Goal: Contribute content

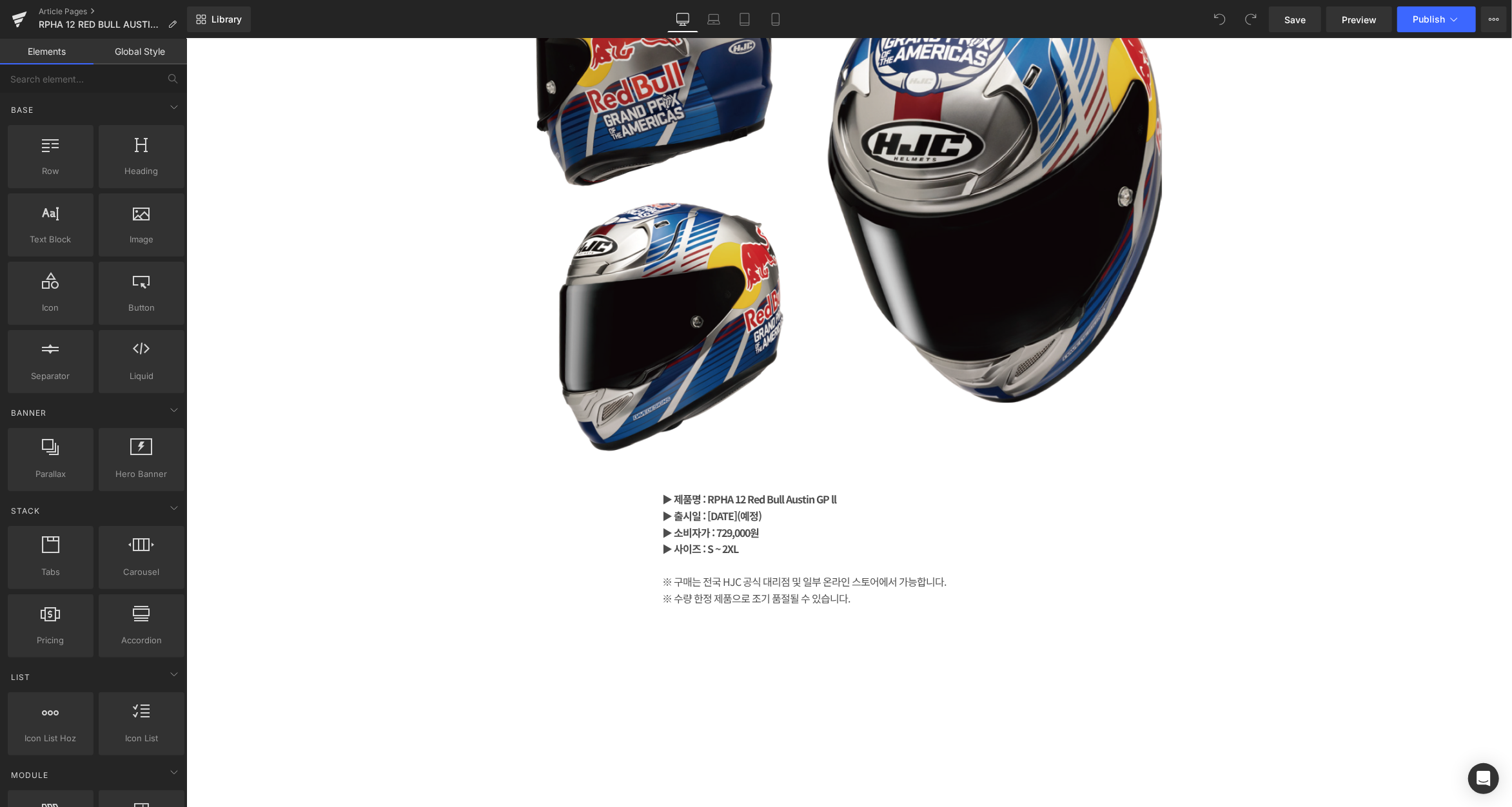
scroll to position [4901, 0]
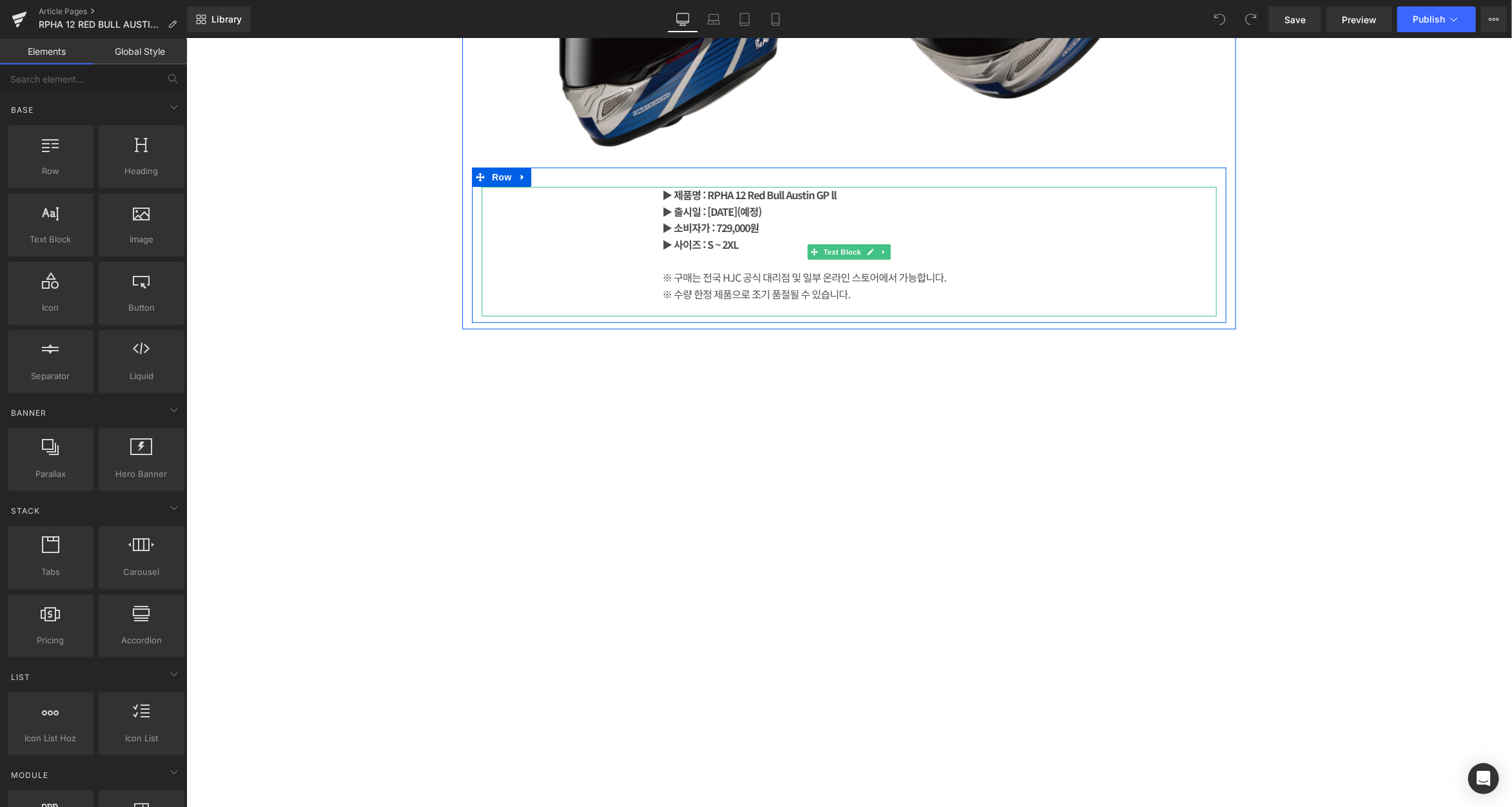
click at [761, 209] on strong "▶ 출시일 : [DATE](예정)" at bounding box center [711, 210] width 99 height 15
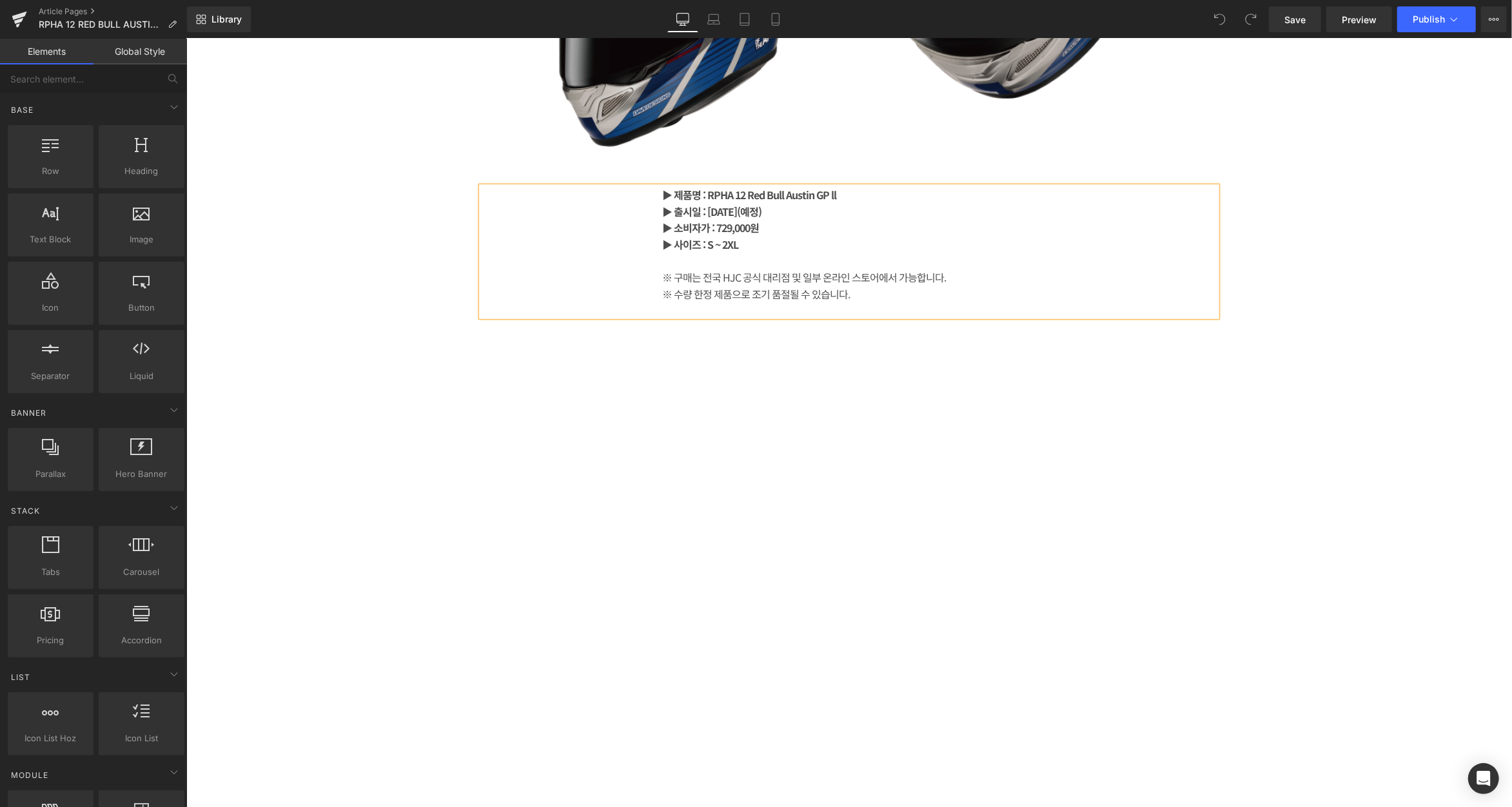
click at [761, 209] on strong "▶ 출시일 : [DATE](예정)" at bounding box center [711, 210] width 99 height 15
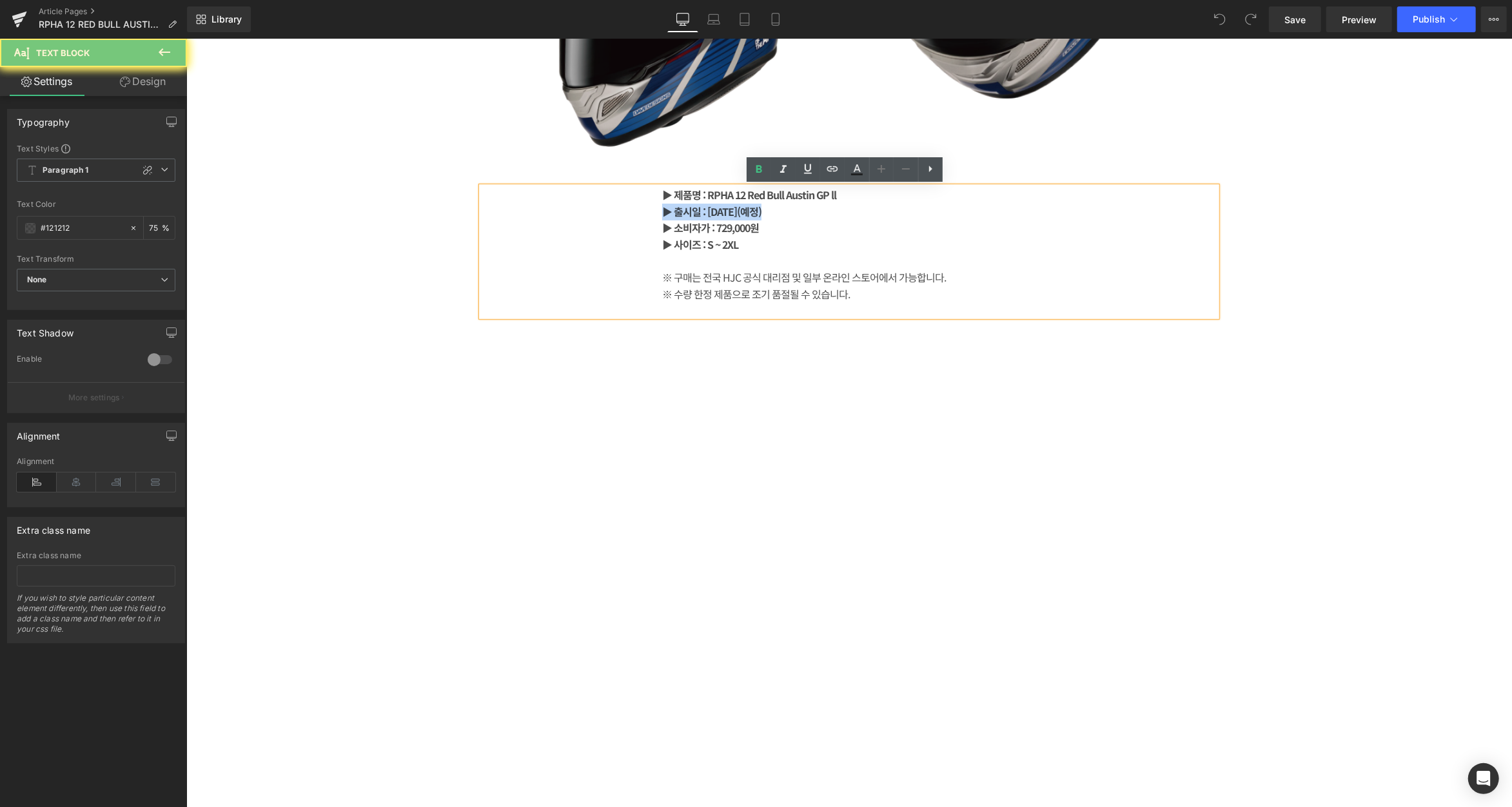
click at [761, 209] on strong "▶ 출시일 : [DATE](예정)" at bounding box center [711, 210] width 99 height 15
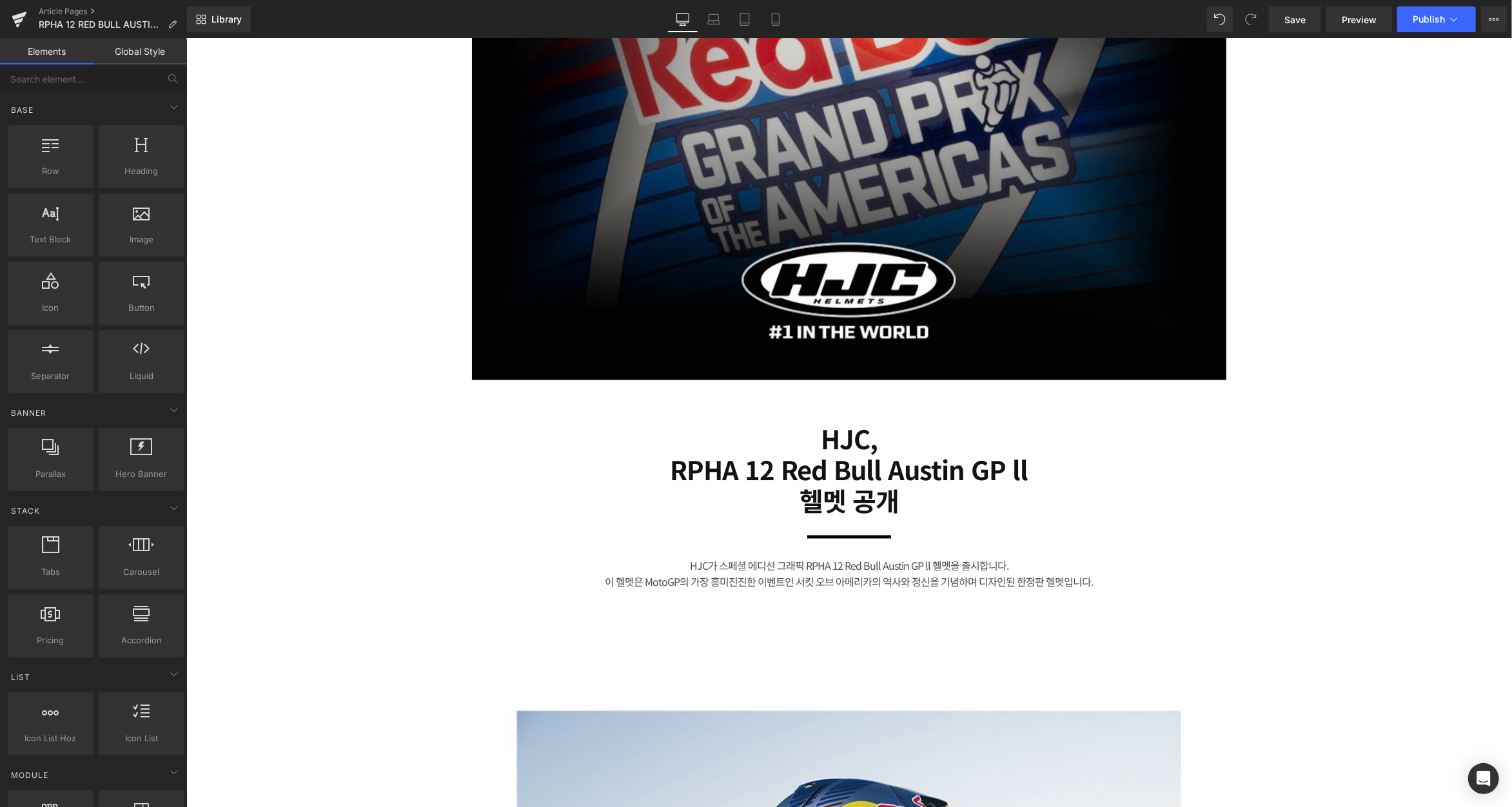
scroll to position [2407, 0]
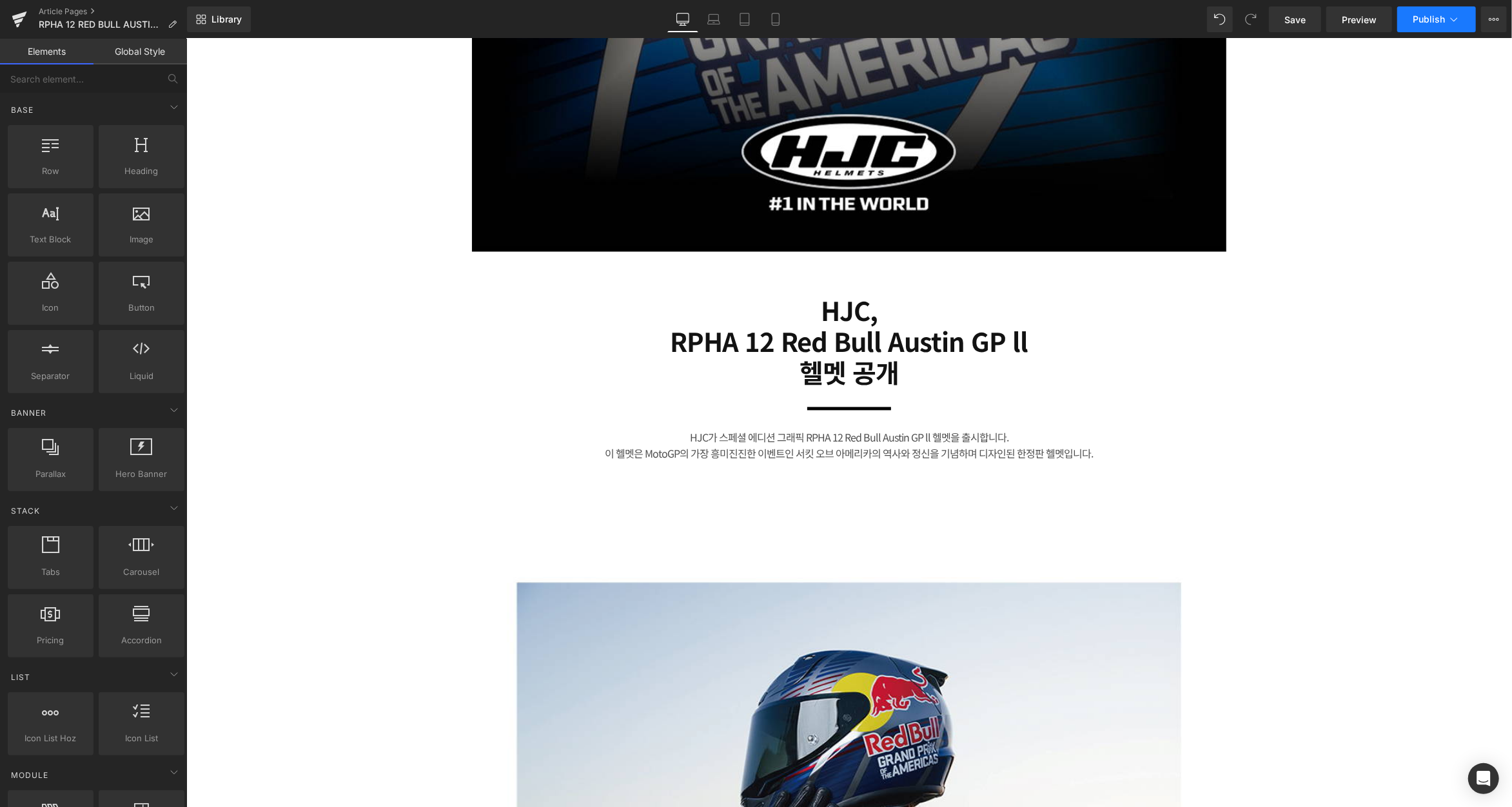
click at [1436, 19] on span "Publish" at bounding box center [1428, 19] width 32 height 11
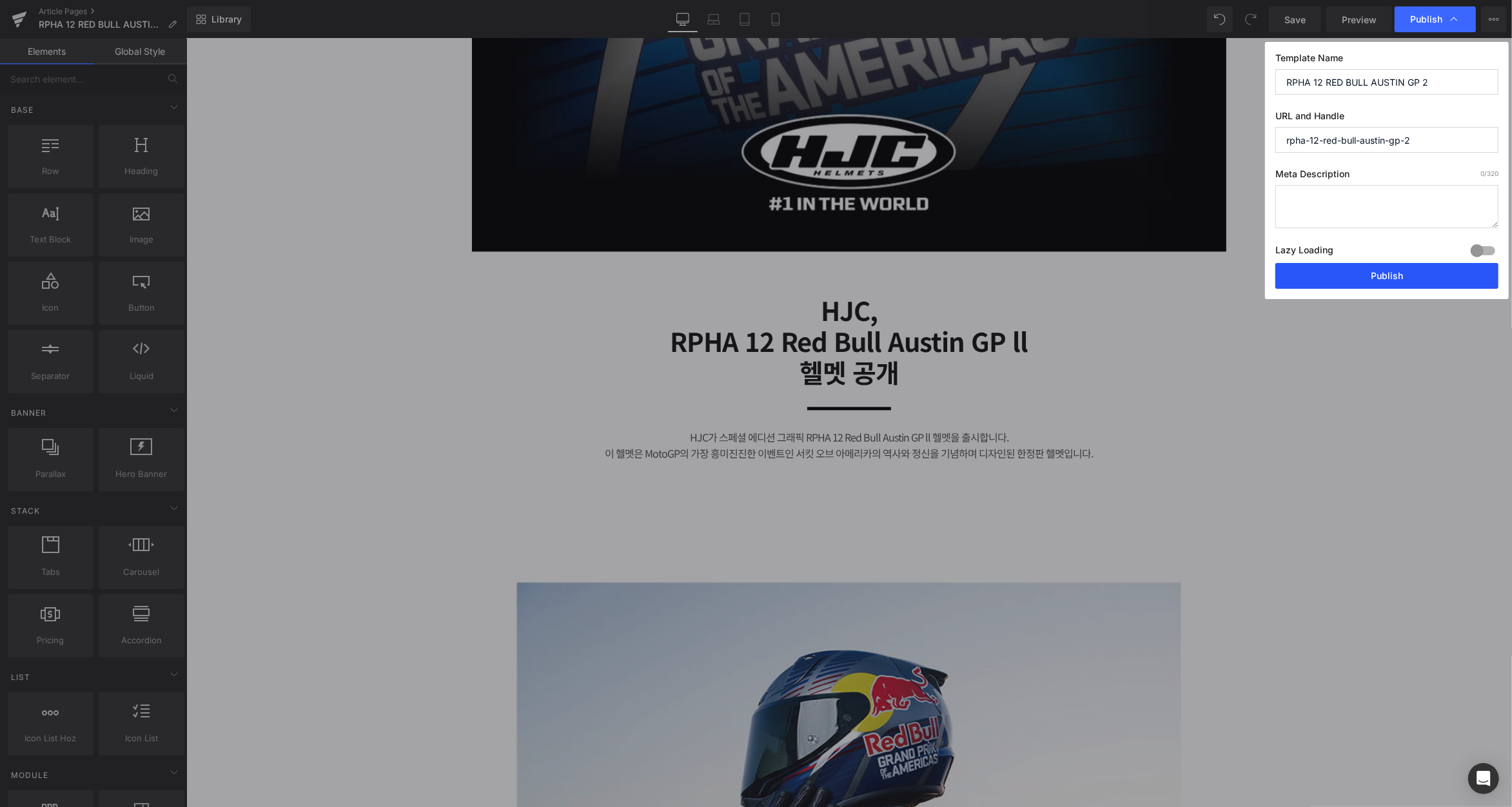
click at [1391, 270] on button "Publish" at bounding box center [1387, 276] width 223 height 26
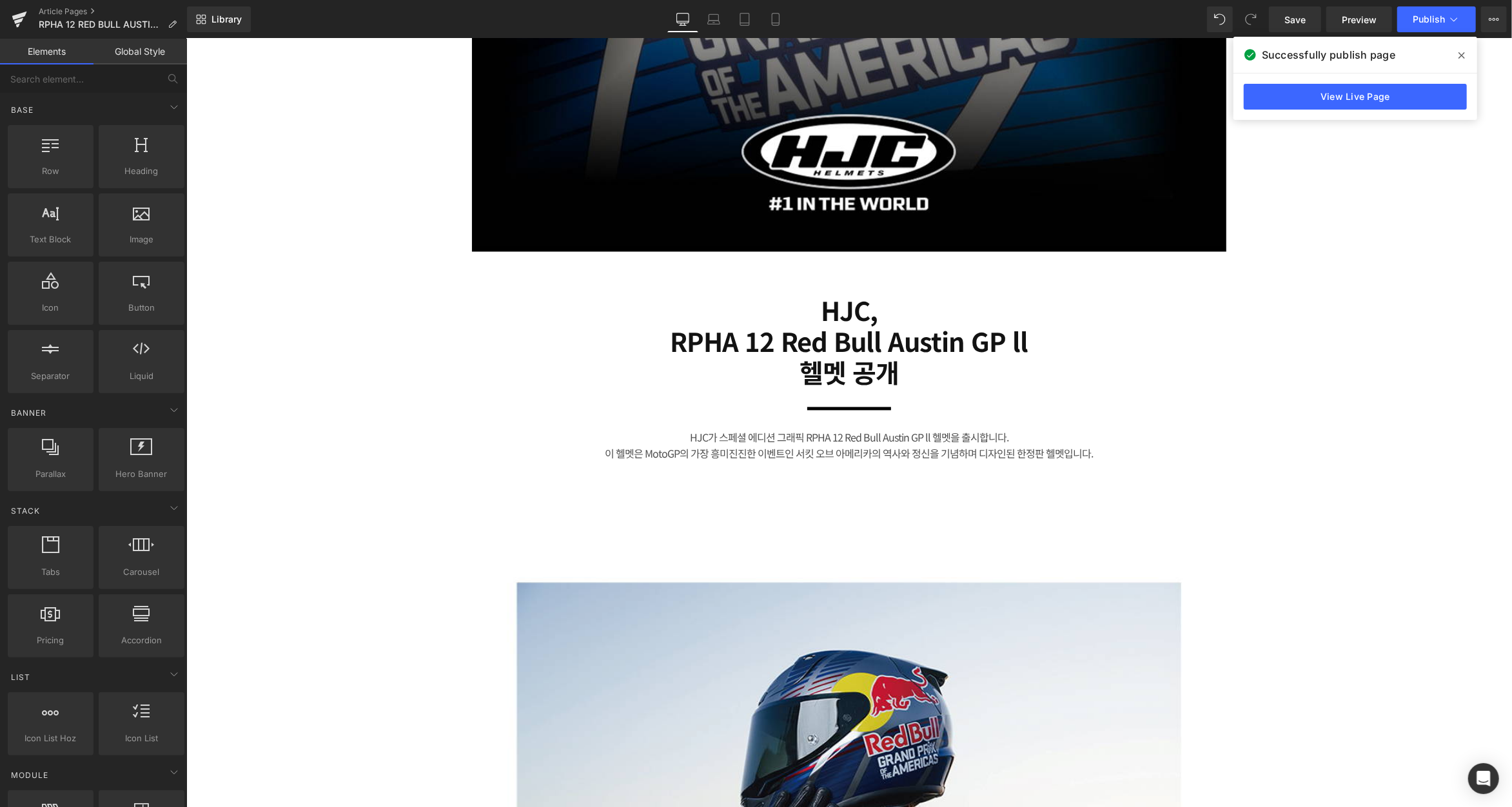
click at [73, 5] on div "Article Pages RPHA 12 RED BULL AUSTIN GP 2" at bounding box center [93, 19] width 187 height 39
click at [70, 9] on link "Article Pages" at bounding box center [113, 12] width 148 height 11
